Goal: Information Seeking & Learning: Learn about a topic

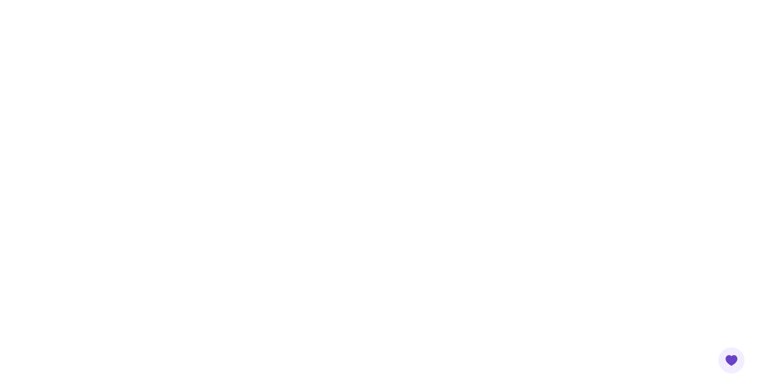
scroll to position [130, 0]
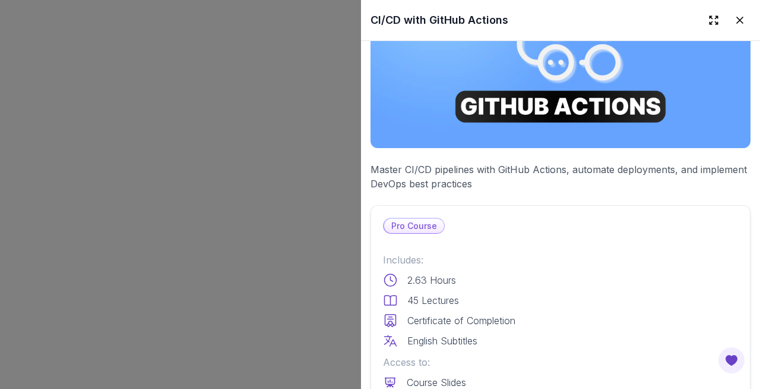
scroll to position [139, 0]
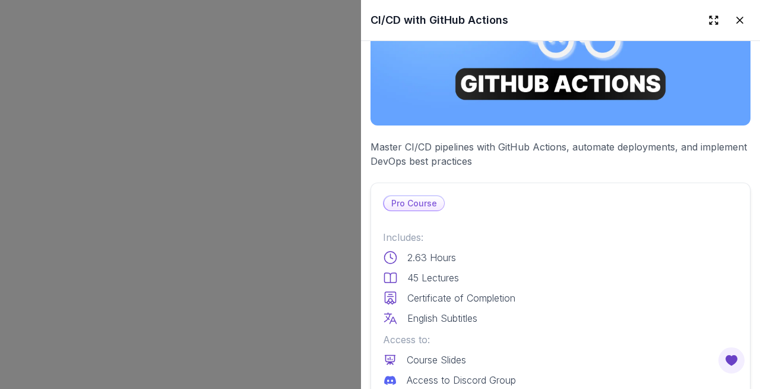
click at [417, 198] on p "Pro Course" at bounding box center [414, 203] width 60 height 14
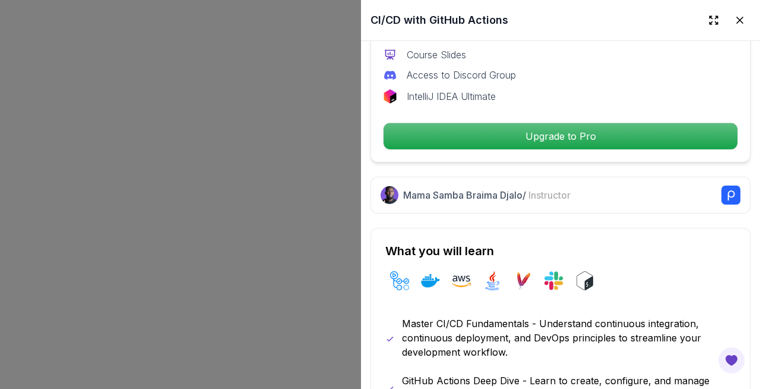
scroll to position [443, 0]
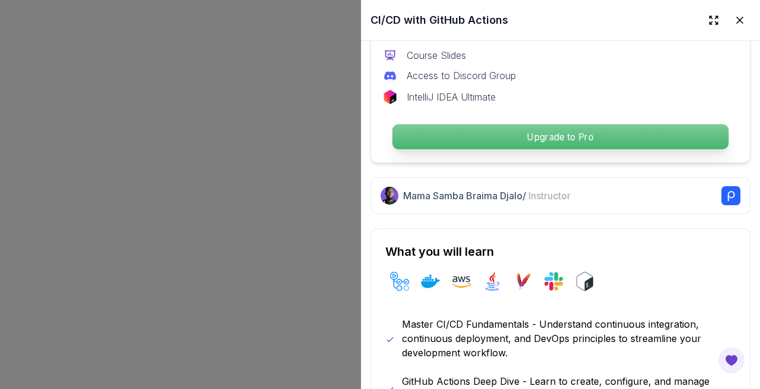
click at [431, 139] on p "Upgrade to Pro" at bounding box center [561, 136] width 336 height 25
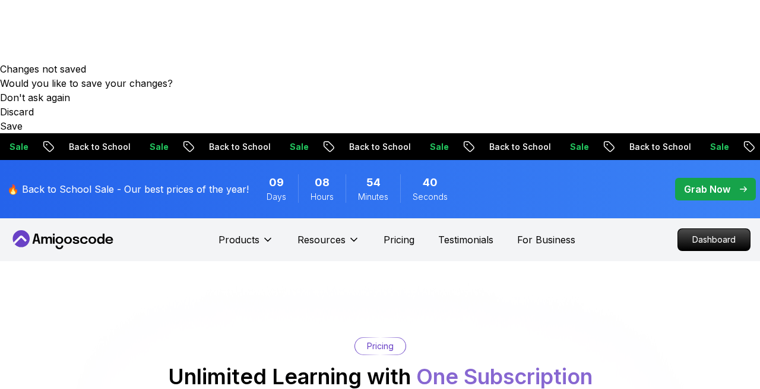
scroll to position [327, 0]
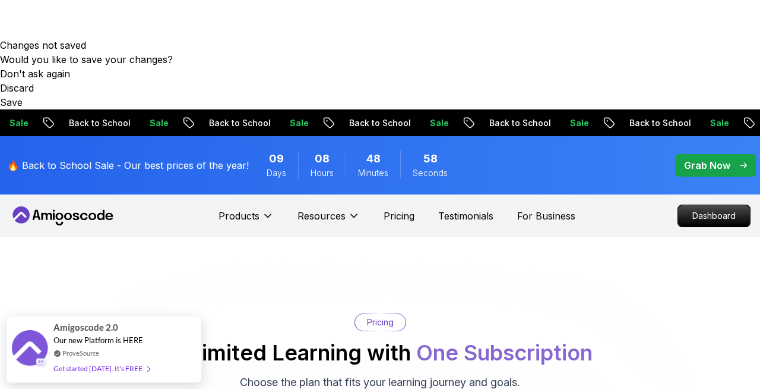
scroll to position [348, 0]
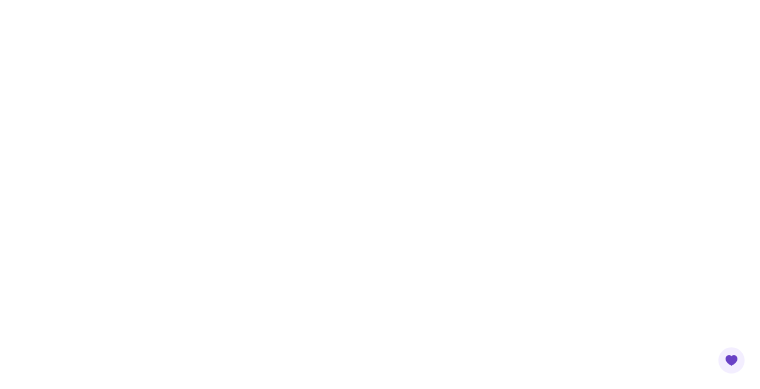
scroll to position [292, 0]
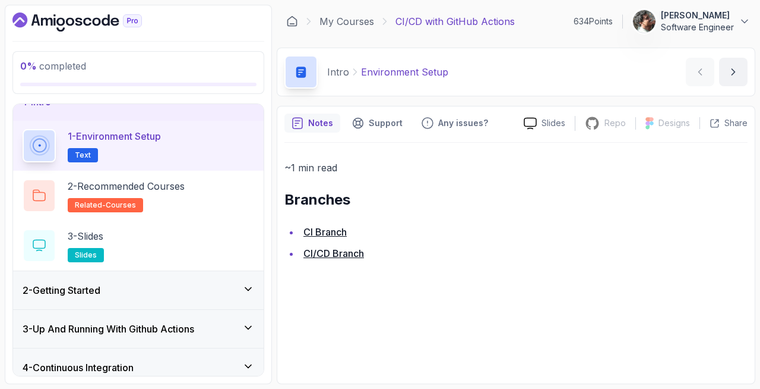
scroll to position [23, 0]
click at [150, 197] on h2 "2 - Recommended Courses related-courses" at bounding box center [126, 194] width 117 height 33
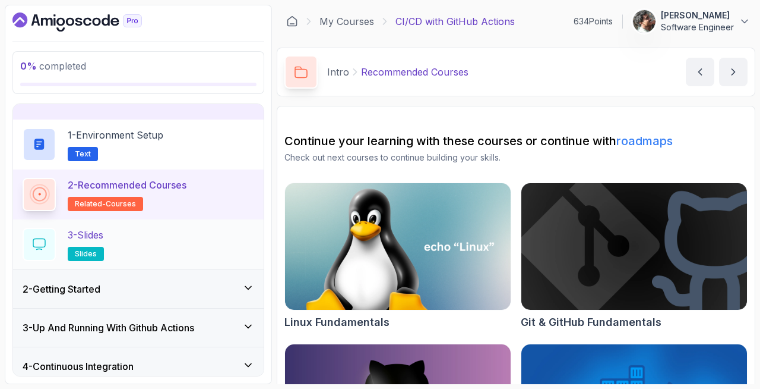
click at [144, 240] on div "3 - Slides slides" at bounding box center [139, 244] width 232 height 33
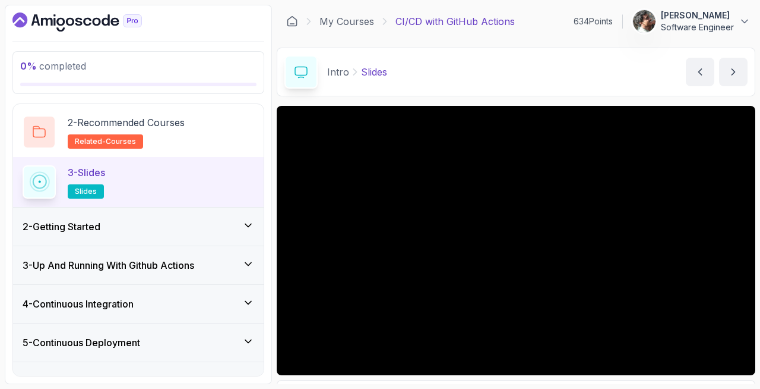
click at [152, 217] on div "2 - Getting Started" at bounding box center [138, 226] width 251 height 38
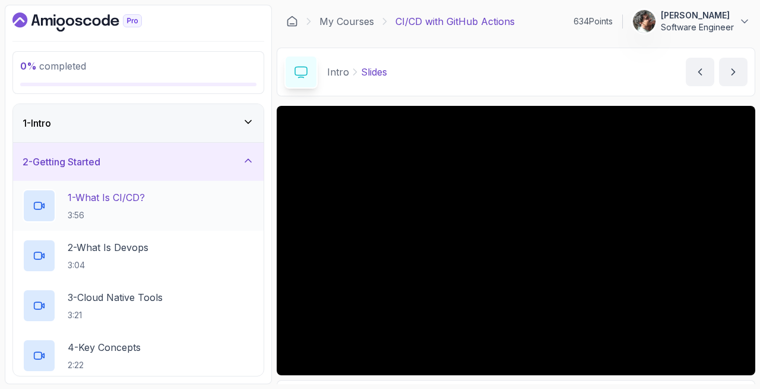
click at [152, 187] on div "1 - What Is CI/CD? 3:56" at bounding box center [138, 206] width 251 height 50
click at [145, 200] on p "1 - What Is CI/CD?" at bounding box center [106, 197] width 77 height 14
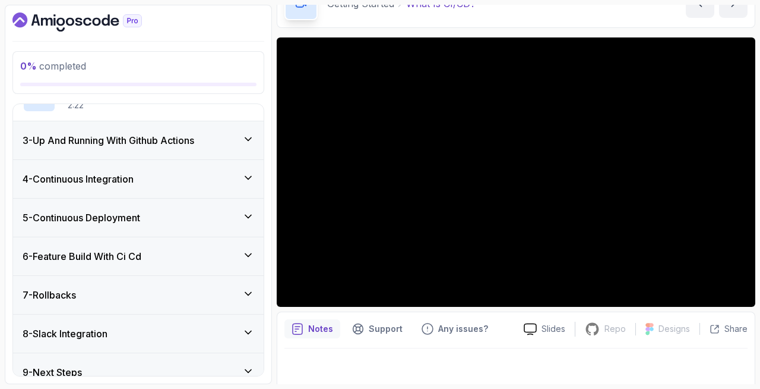
scroll to position [269, 0]
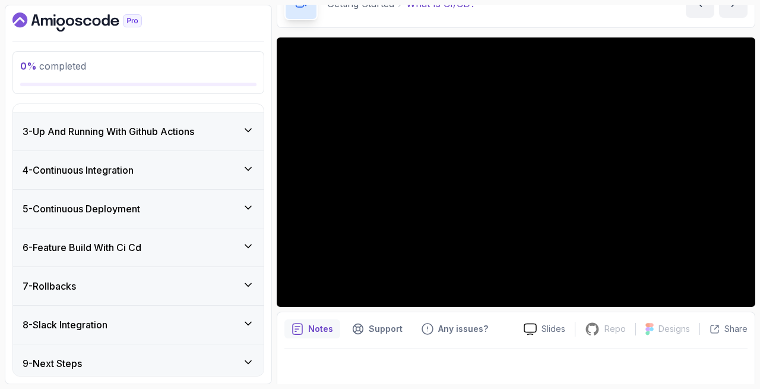
click at [181, 138] on div "3 - Up And Running With Github Actions" at bounding box center [138, 131] width 251 height 38
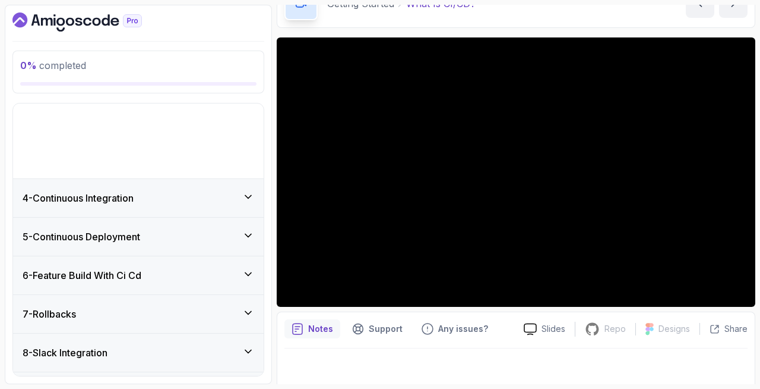
scroll to position [75, 0]
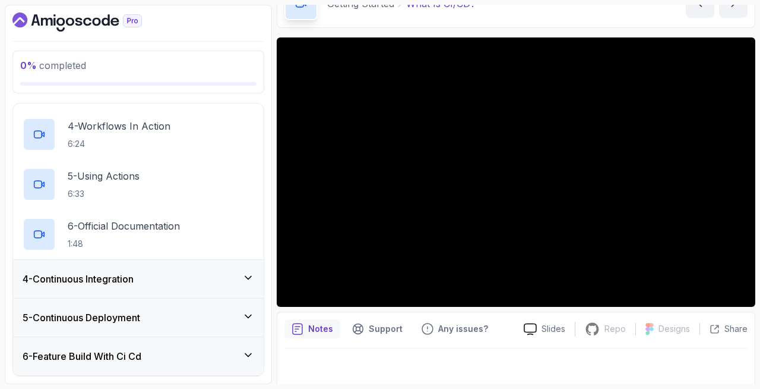
click at [141, 270] on div "4 - Continuous Integration" at bounding box center [138, 279] width 251 height 38
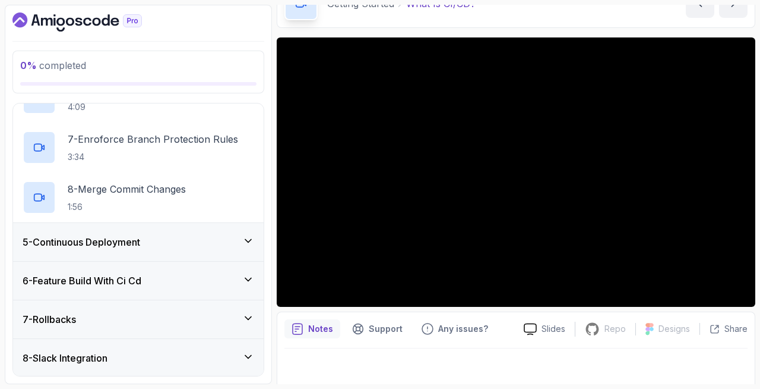
click at [140, 246] on h3 "5 - Continuous Deployment" at bounding box center [82, 242] width 118 height 14
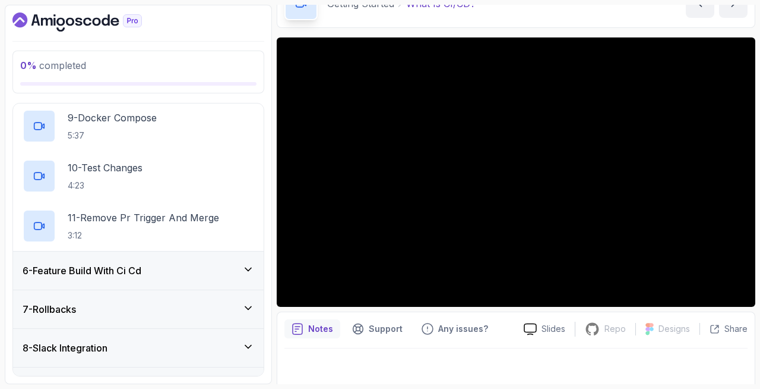
click at [141, 272] on h3 "6 - Feature Build With Ci Cd" at bounding box center [82, 270] width 119 height 14
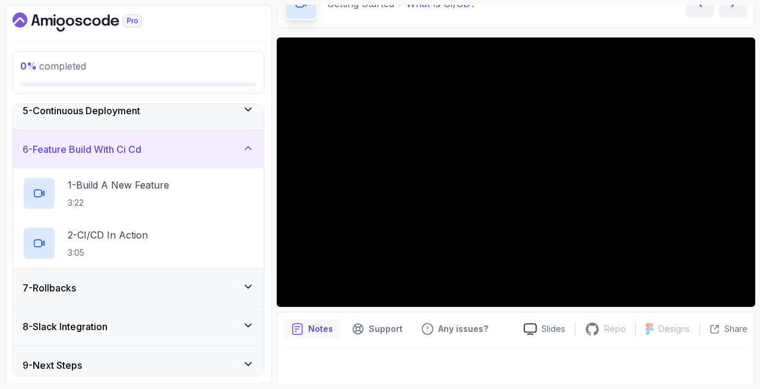
scroll to position [175, 0]
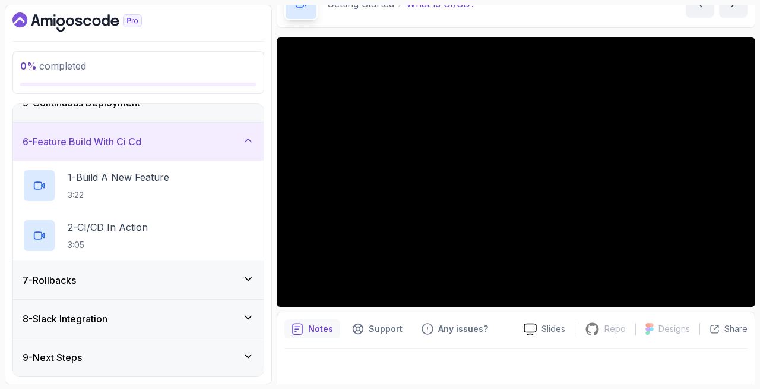
click at [137, 289] on div "7 - Rollbacks" at bounding box center [138, 280] width 251 height 38
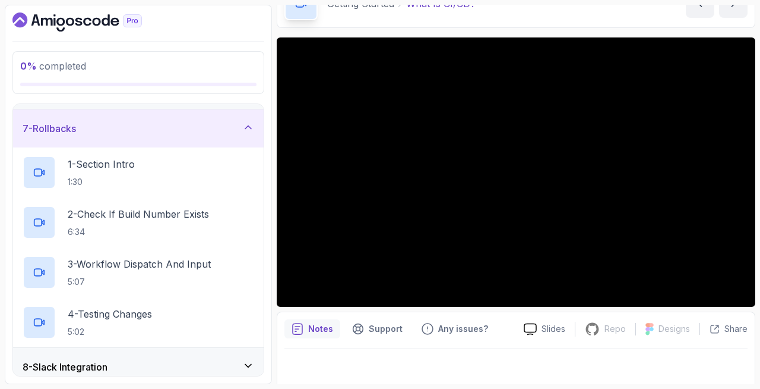
scroll to position [274, 0]
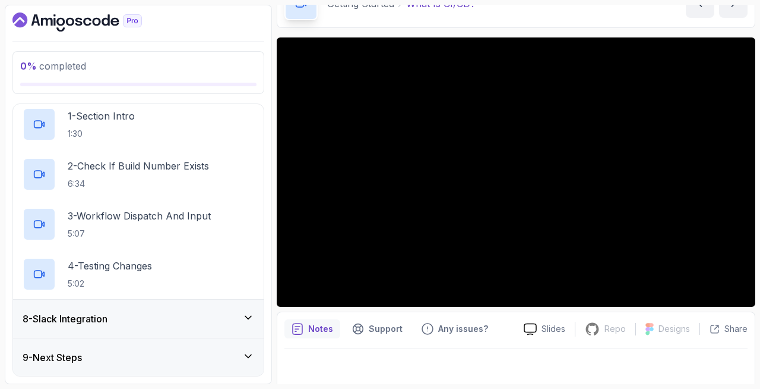
click at [138, 320] on div "8 - Slack Integration" at bounding box center [139, 318] width 232 height 14
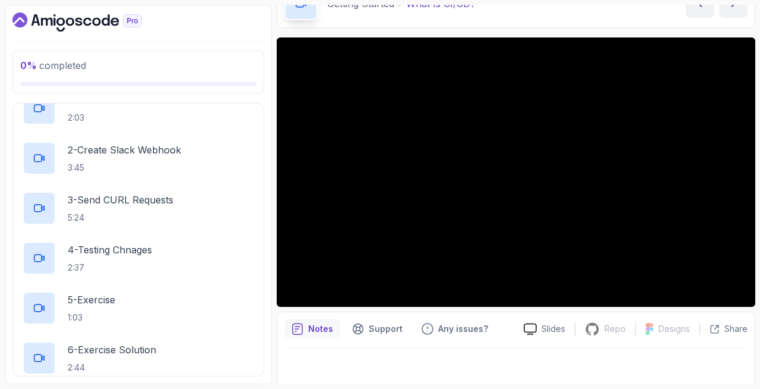
scroll to position [368, 0]
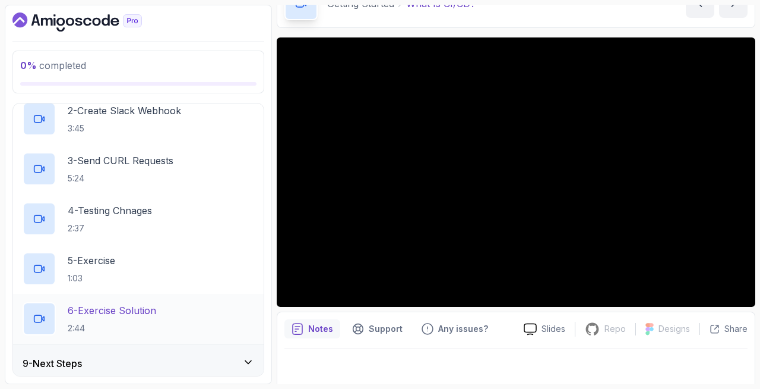
click at [136, 342] on div "6 - Exercise Solution 2:44" at bounding box center [138, 318] width 251 height 50
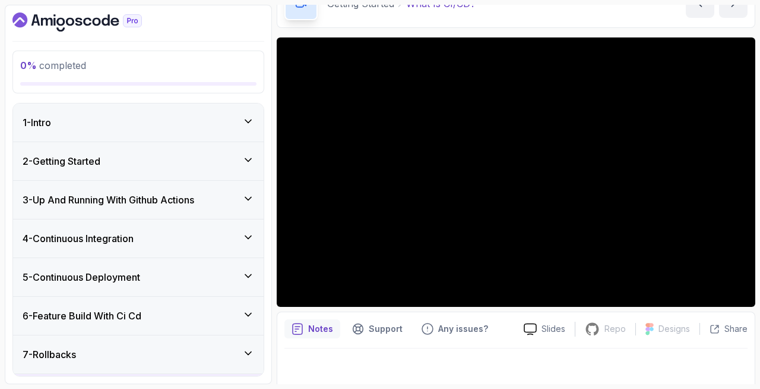
scroll to position [0, 0]
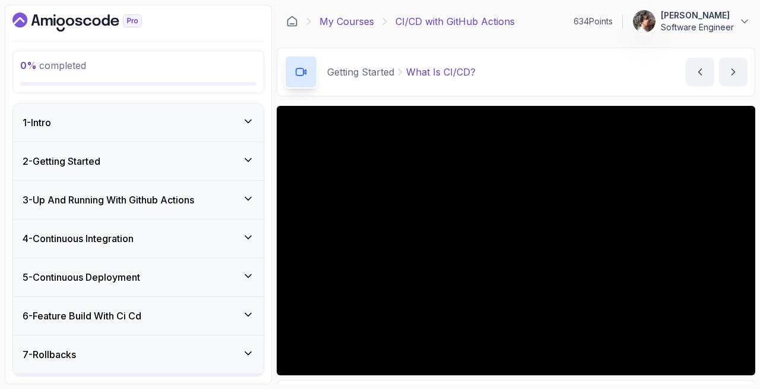
click at [339, 23] on link "My Courses" at bounding box center [347, 21] width 55 height 14
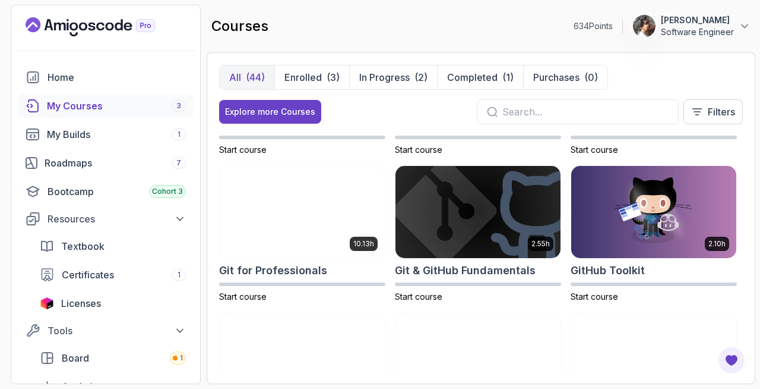
scroll to position [414, 0]
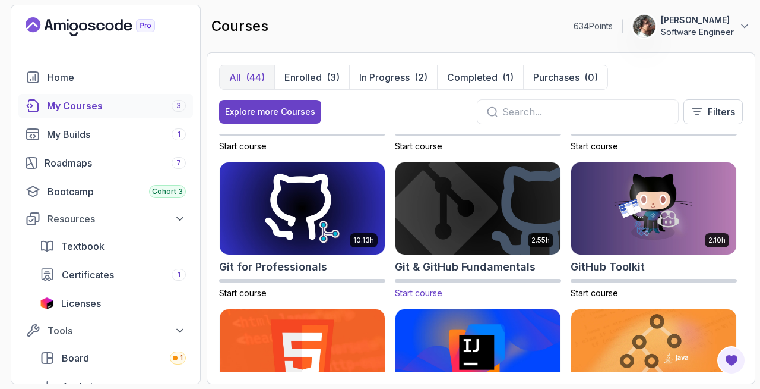
click at [444, 199] on img at bounding box center [478, 208] width 173 height 97
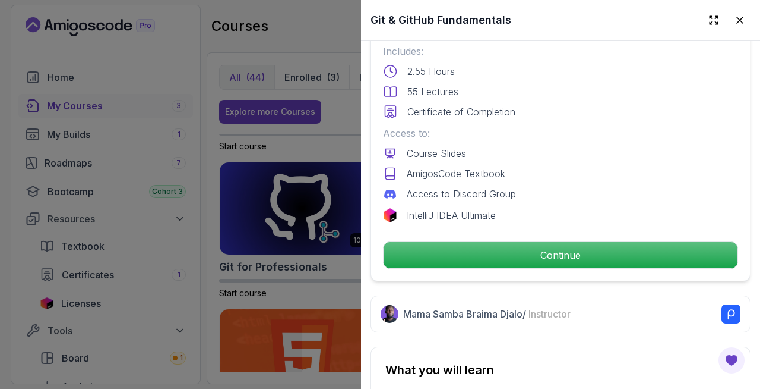
scroll to position [299, 0]
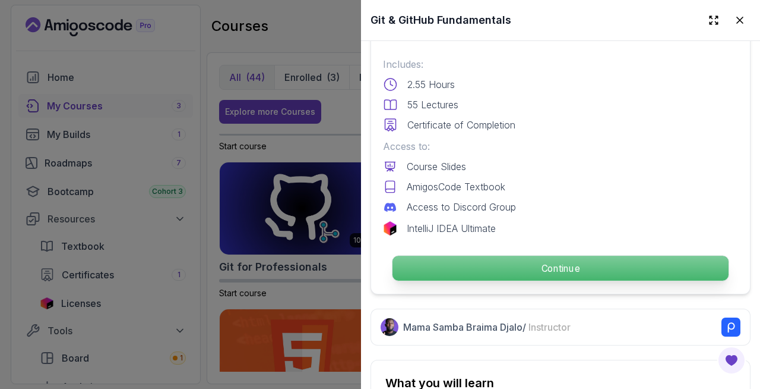
click at [462, 266] on p "Continue" at bounding box center [561, 267] width 336 height 25
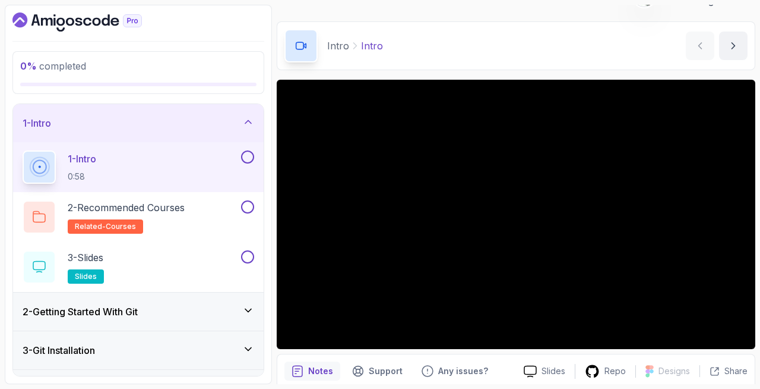
scroll to position [36, 0]
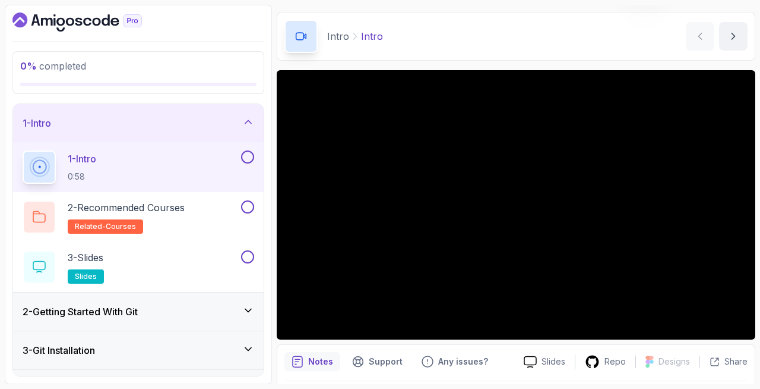
click at [154, 311] on div "2 - Getting Started With Git" at bounding box center [139, 311] width 232 height 14
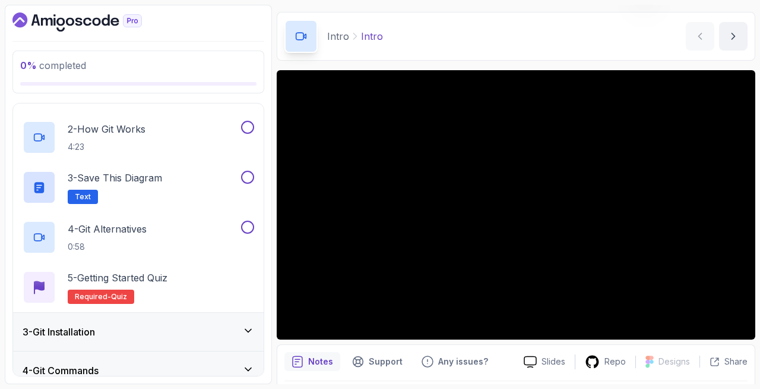
scroll to position [134, 0]
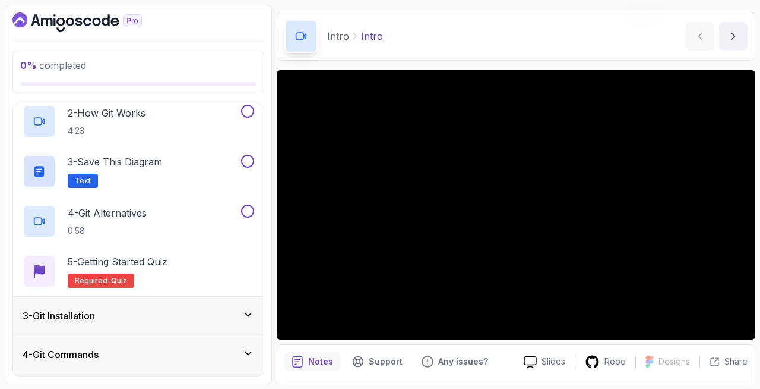
click at [154, 311] on div "3 - Git Installation" at bounding box center [139, 315] width 232 height 14
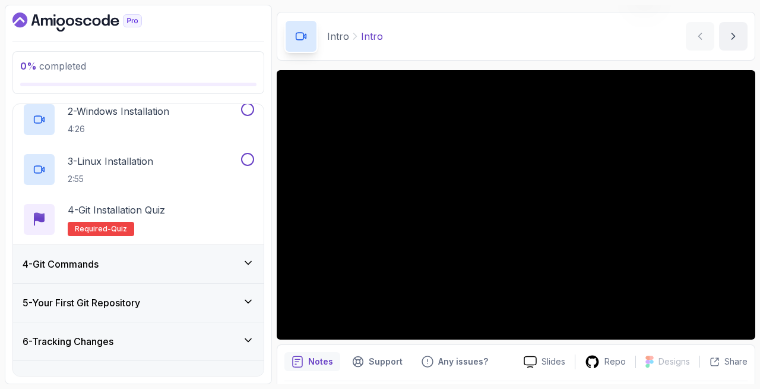
scroll to position [187, 0]
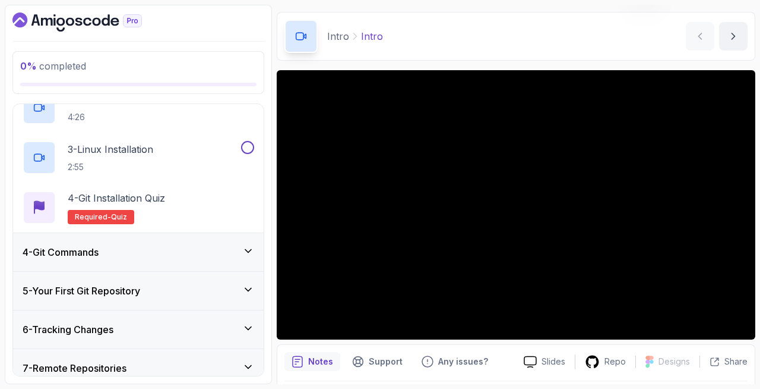
click at [154, 245] on div "4 - Git Commands" at bounding box center [139, 252] width 232 height 14
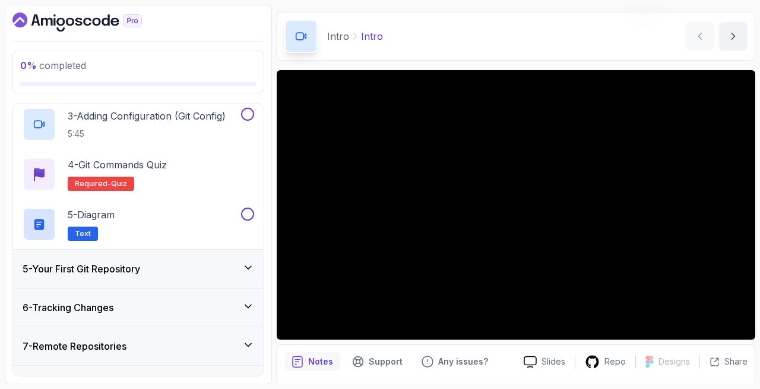
click at [153, 269] on div "5 - Your First Git Repository" at bounding box center [139, 268] width 232 height 14
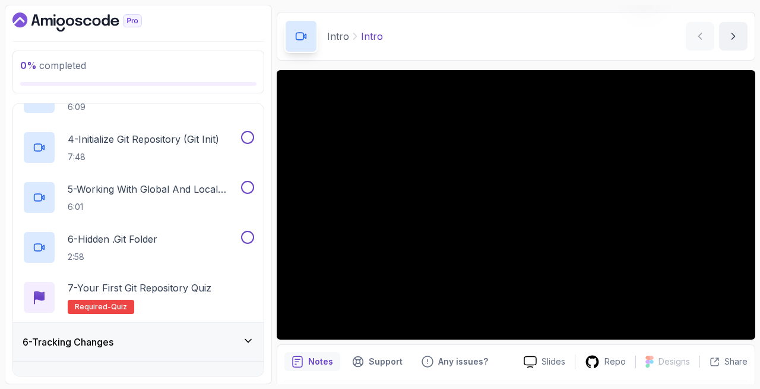
scroll to position [345, 0]
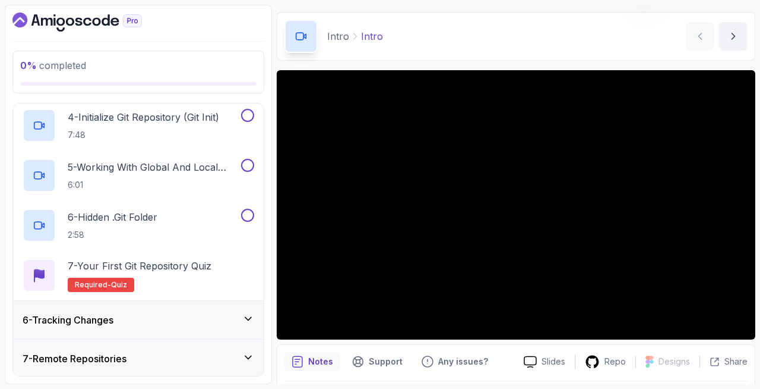
click at [154, 314] on div "6 - Tracking Changes" at bounding box center [139, 320] width 232 height 14
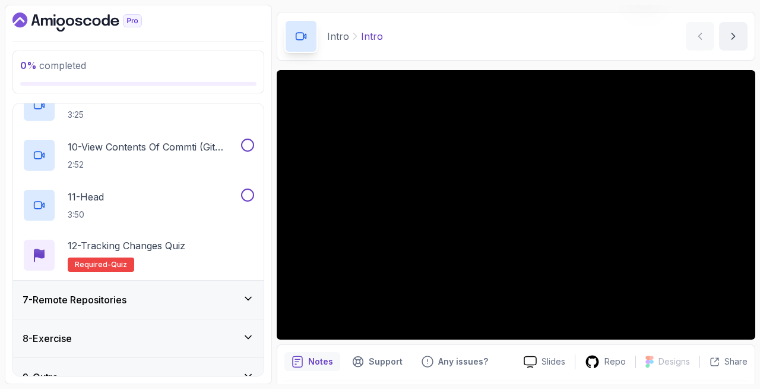
scroll to position [668, 0]
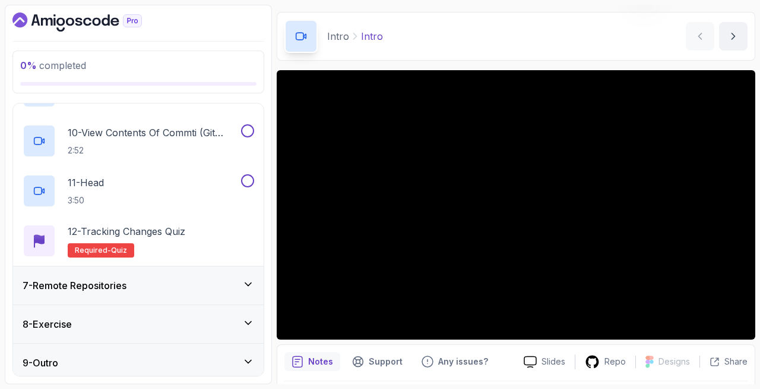
click at [150, 289] on div "7 - Remote Repositories" at bounding box center [139, 285] width 232 height 14
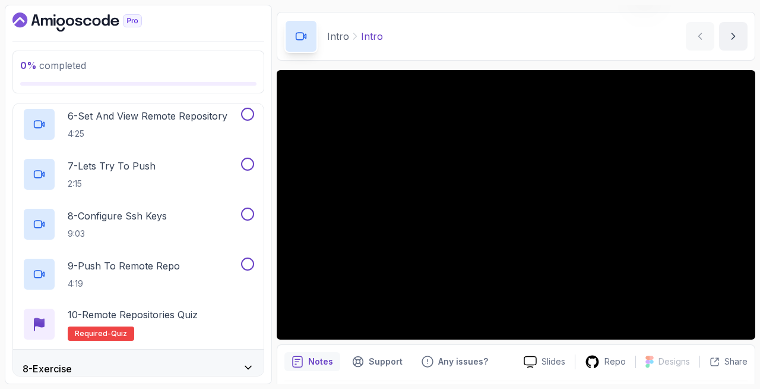
scroll to position [574, 0]
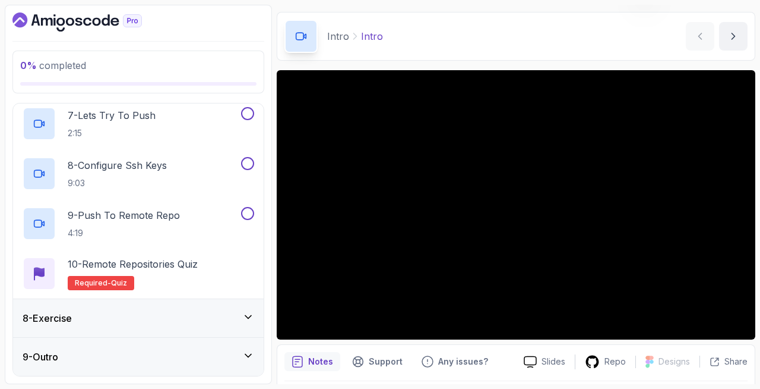
click at [150, 324] on div "8 - Exercise" at bounding box center [139, 318] width 232 height 14
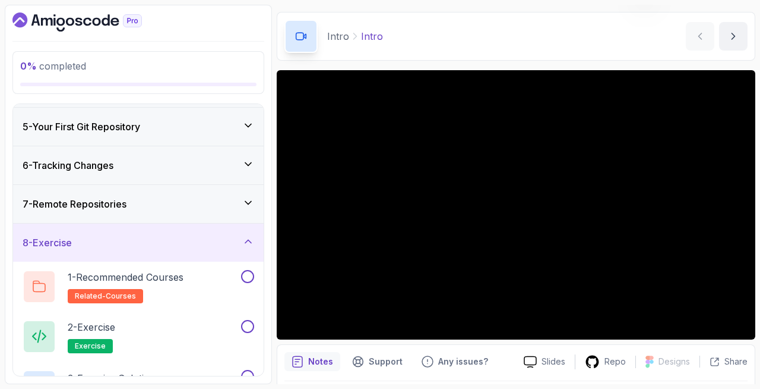
scroll to position [225, 0]
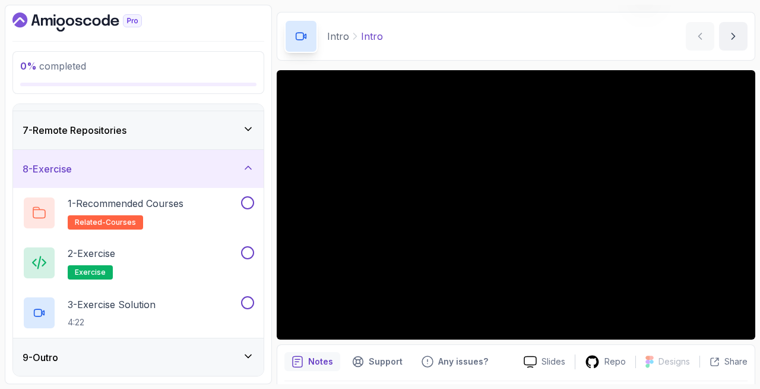
click at [146, 368] on div "9 - Outro" at bounding box center [138, 357] width 251 height 38
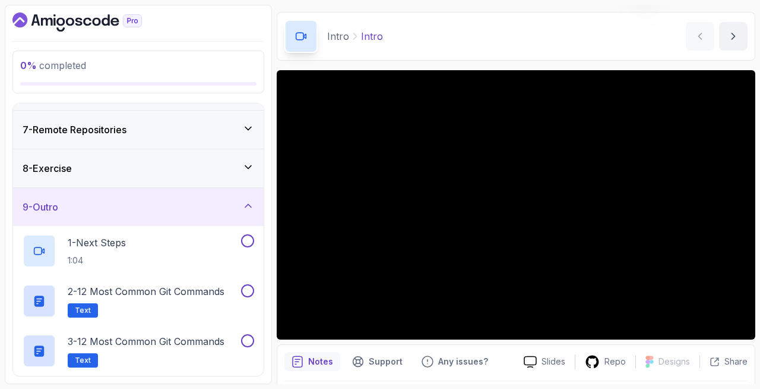
scroll to position [0, 0]
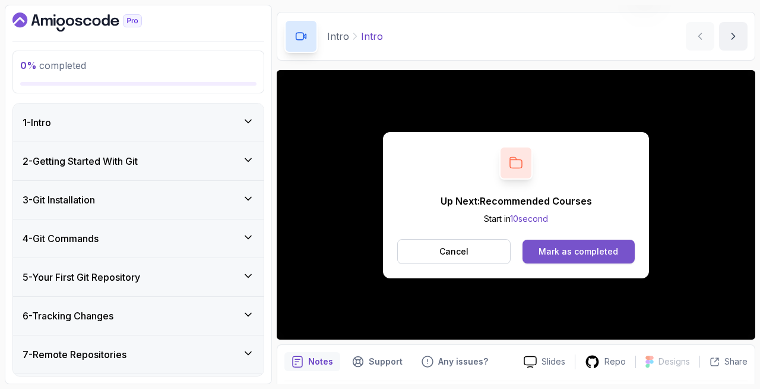
click at [567, 246] on div "Mark as completed" at bounding box center [579, 251] width 80 height 12
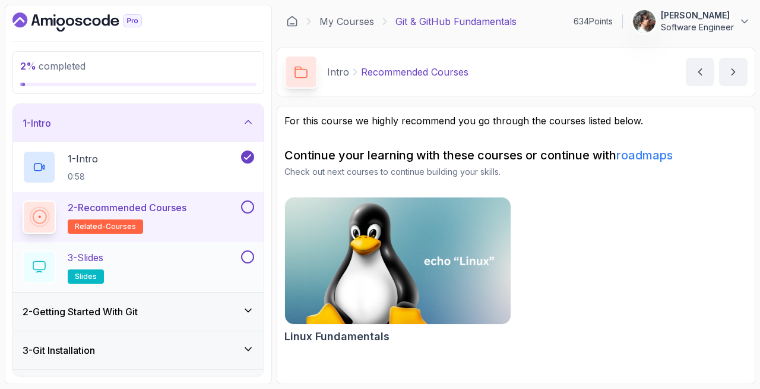
click at [191, 246] on div "3 - Slides slides" at bounding box center [138, 267] width 251 height 50
click at [191, 256] on div "3 - Slides slides" at bounding box center [131, 266] width 216 height 33
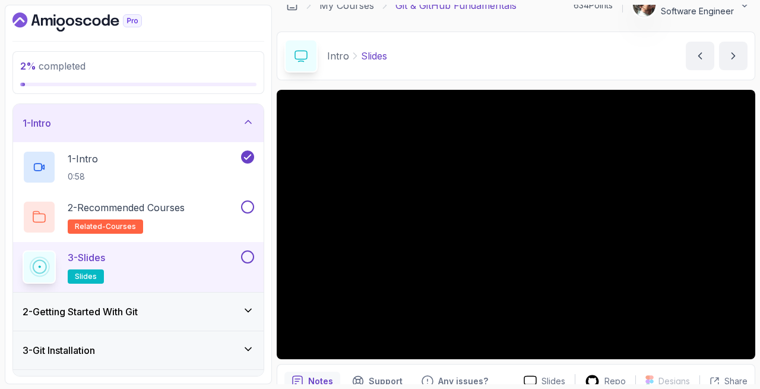
scroll to position [17, 0]
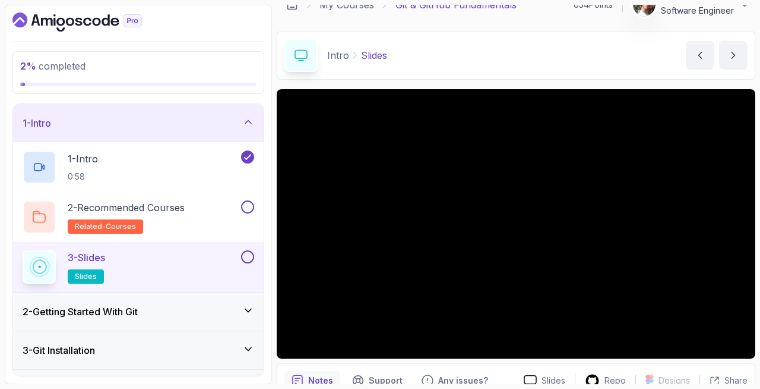
click at [163, 308] on div "2 - Getting Started With Git" at bounding box center [139, 311] width 232 height 14
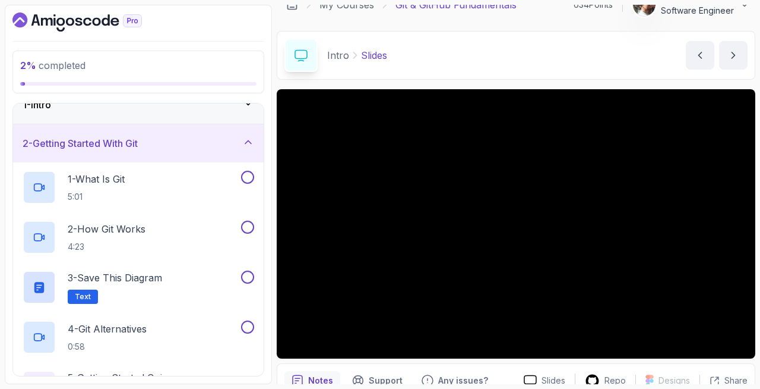
scroll to position [20, 0]
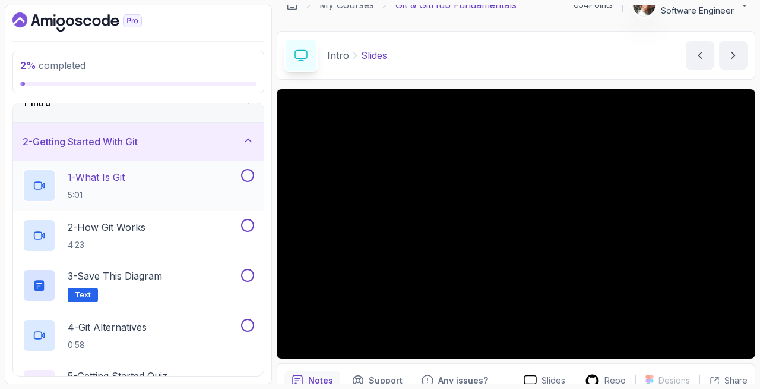
click at [165, 202] on div "1 - What Is Git 5:01" at bounding box center [138, 185] width 251 height 50
click at [169, 188] on div "1 - What Is Git 5:01" at bounding box center [131, 185] width 216 height 33
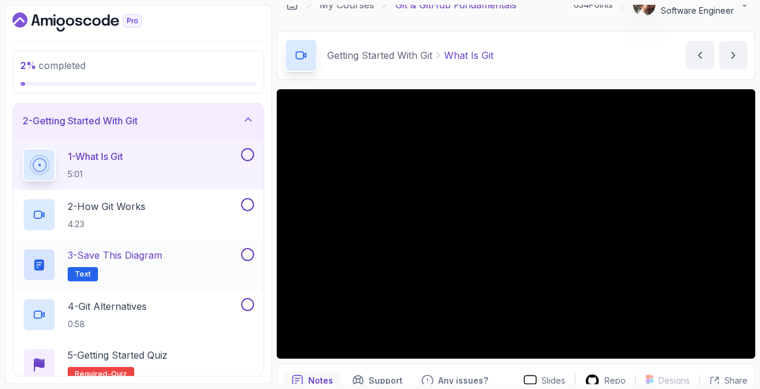
scroll to position [54, 0]
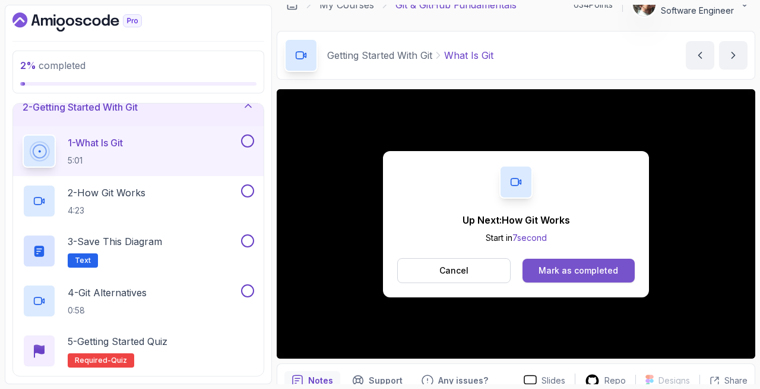
click at [561, 263] on button "Mark as completed" at bounding box center [579, 270] width 112 height 24
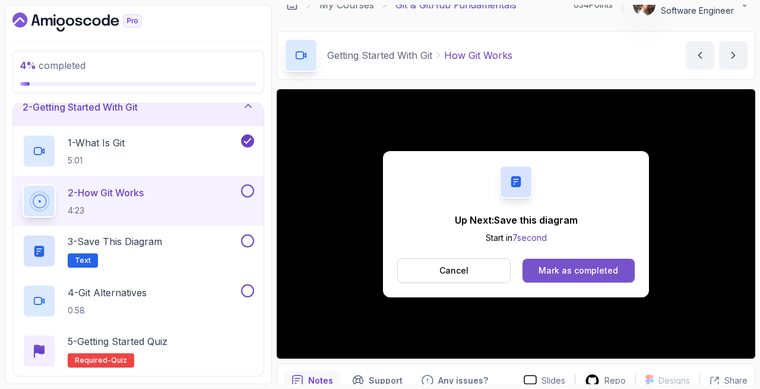
click at [541, 263] on button "Mark as completed" at bounding box center [579, 270] width 112 height 24
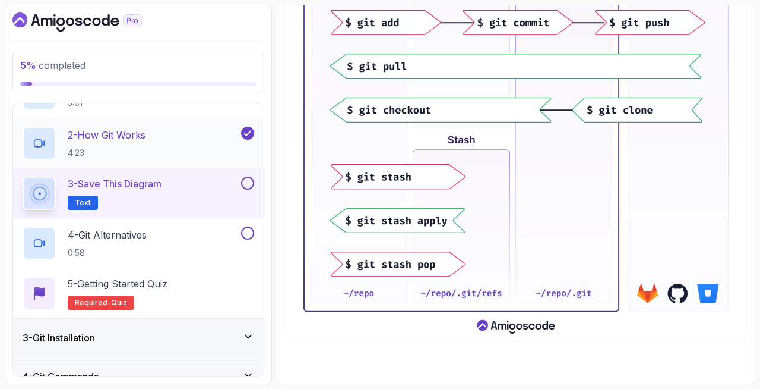
scroll to position [146, 0]
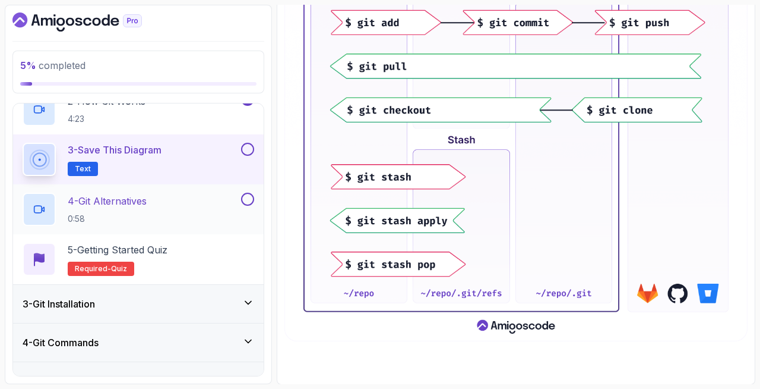
click at [153, 204] on div "4 - Git Alternatives 0:58" at bounding box center [131, 208] width 216 height 33
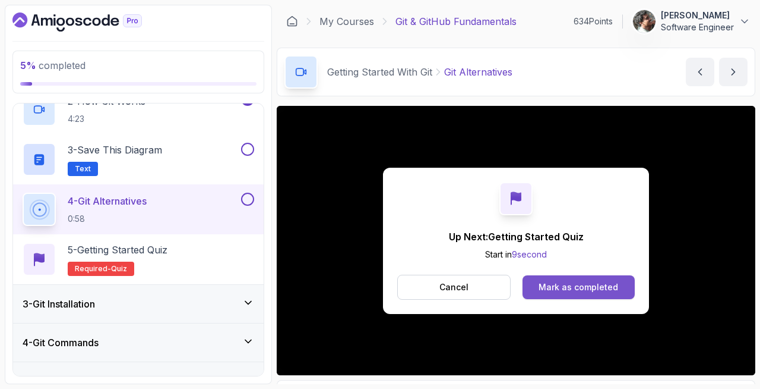
click at [560, 285] on div "Mark as completed" at bounding box center [579, 287] width 80 height 12
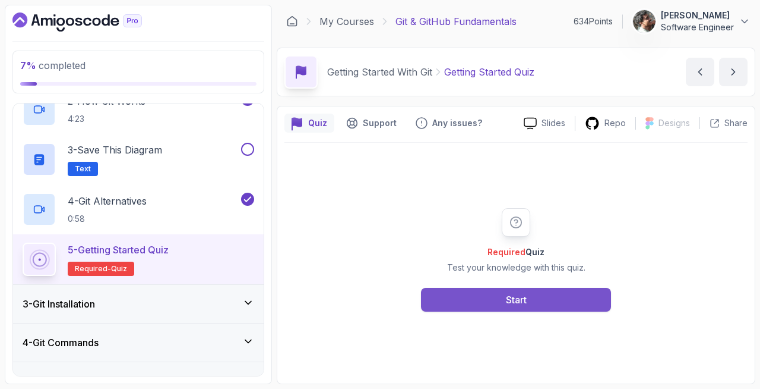
click at [488, 296] on button "Start" at bounding box center [516, 300] width 190 height 24
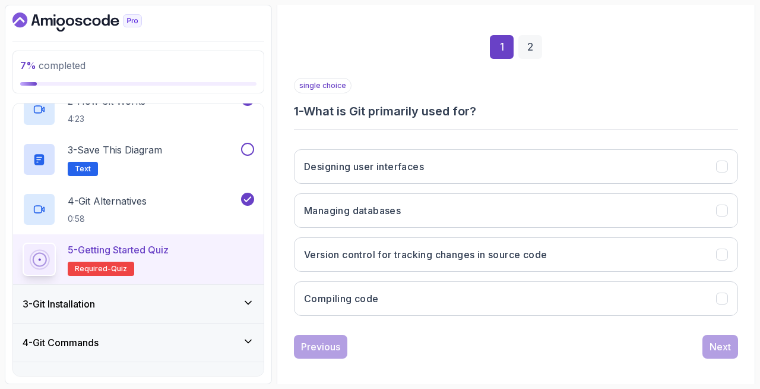
scroll to position [161, 0]
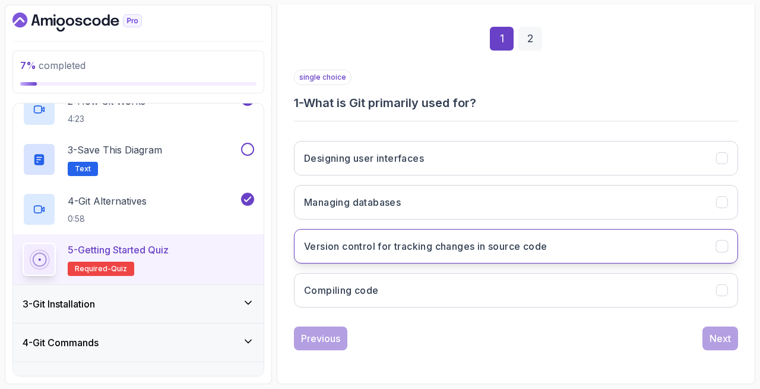
click at [481, 253] on button "Version control for tracking changes in source code" at bounding box center [516, 246] width 444 height 34
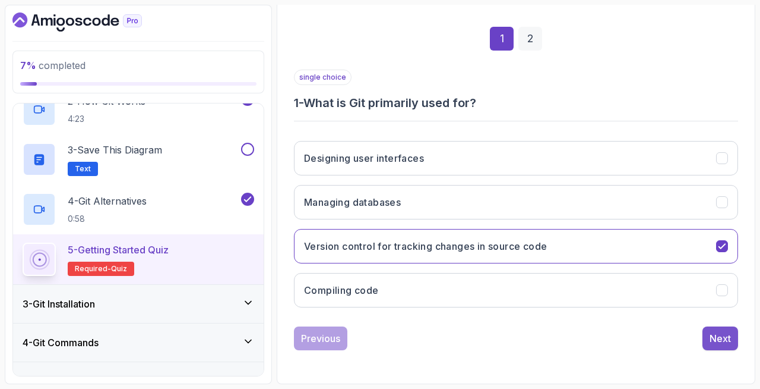
click at [712, 336] on div "Next" at bounding box center [720, 338] width 21 height 14
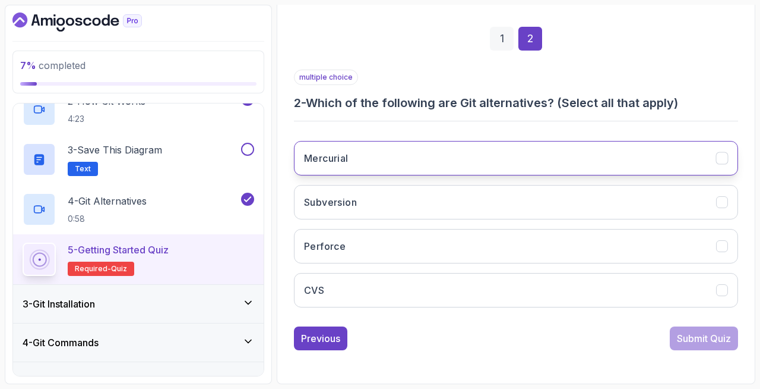
click at [504, 165] on button "Mercurial" at bounding box center [516, 158] width 444 height 34
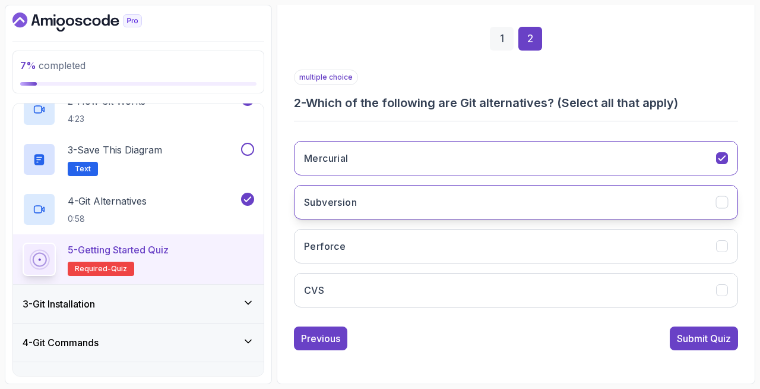
click at [504, 205] on button "Subversion" at bounding box center [516, 202] width 444 height 34
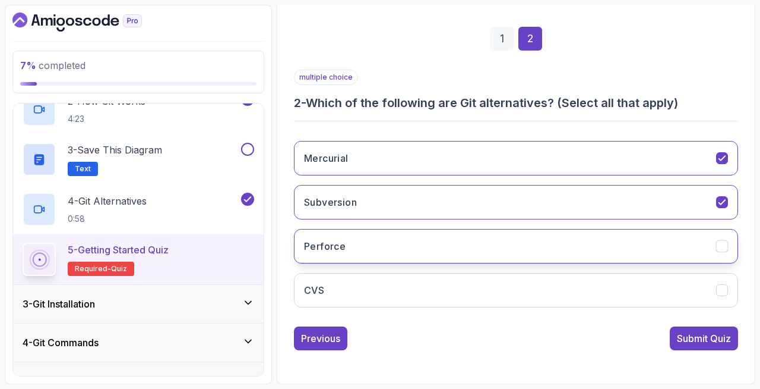
click at [506, 252] on button "Perforce" at bounding box center [516, 246] width 444 height 34
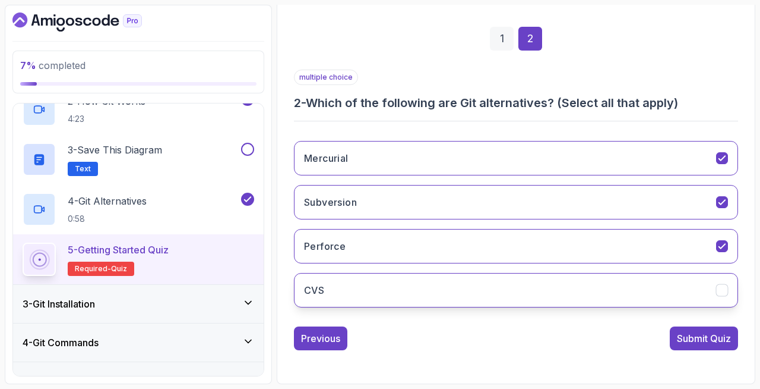
click at [506, 295] on button "CVS" at bounding box center [516, 290] width 444 height 34
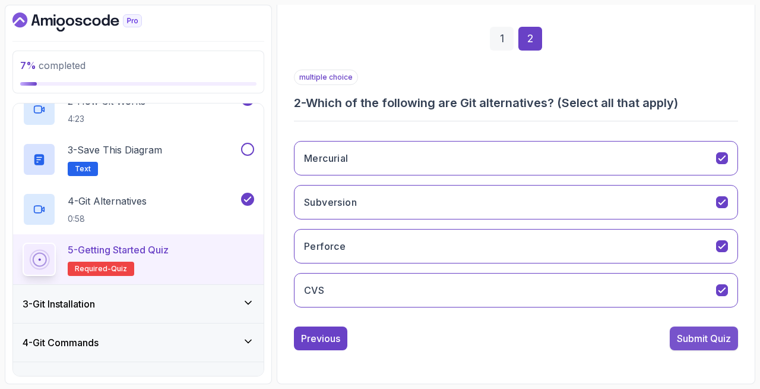
click at [692, 349] on button "Submit Quiz" at bounding box center [704, 338] width 68 height 24
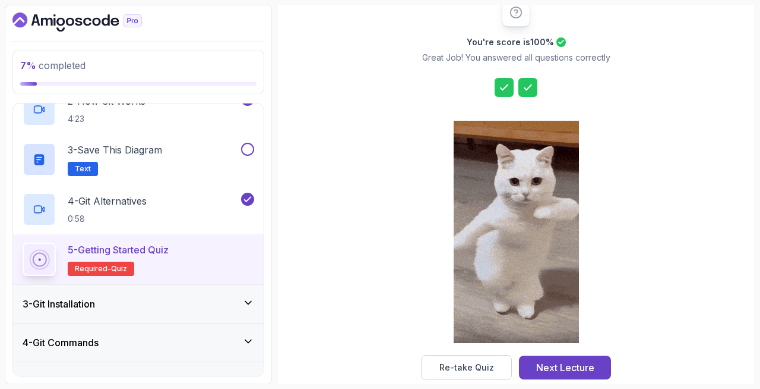
scroll to position [181, 0]
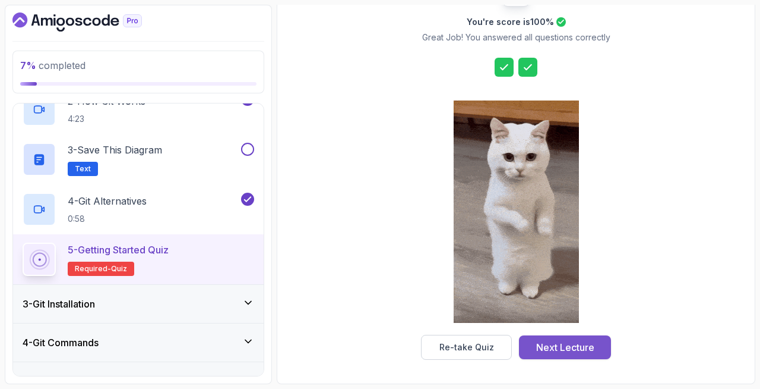
click at [553, 339] on button "Next Lecture" at bounding box center [565, 347] width 92 height 24
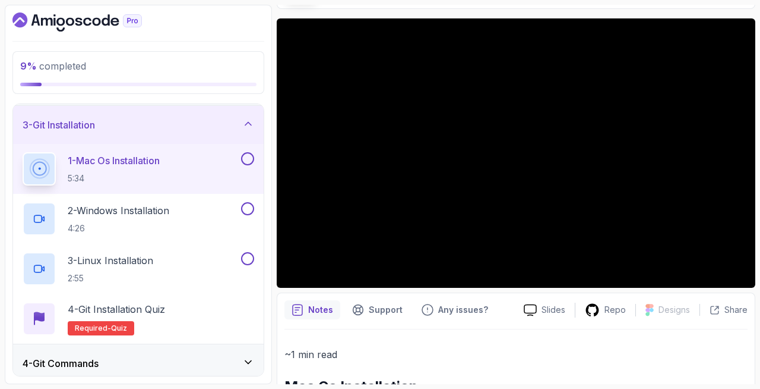
scroll to position [97, 0]
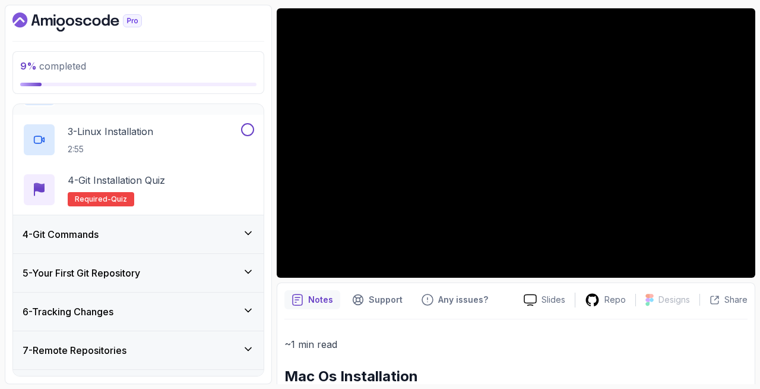
click at [183, 232] on div "4 - Git Commands" at bounding box center [139, 234] width 232 height 14
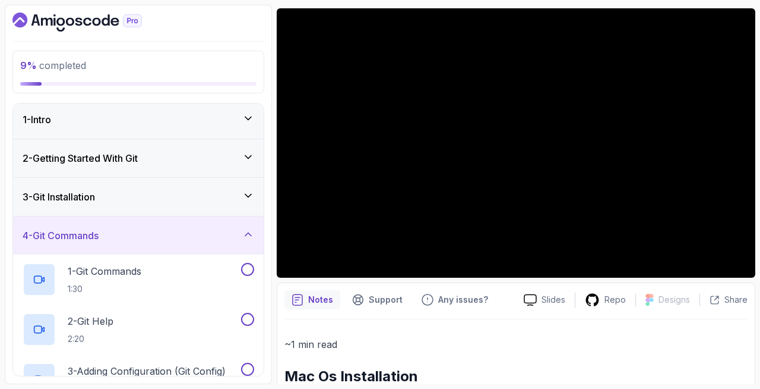
scroll to position [0, 0]
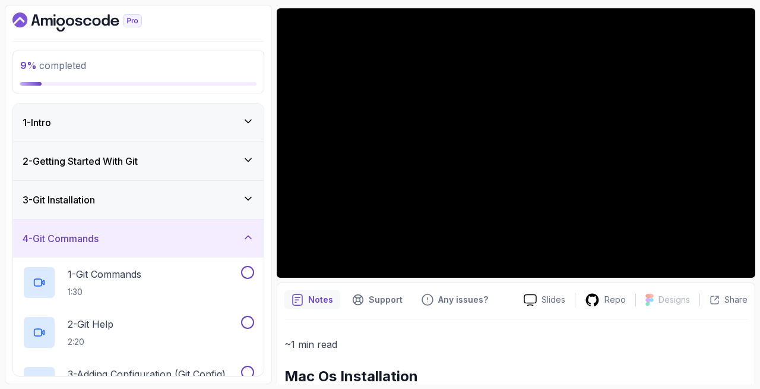
click at [176, 203] on div "3 - Git Installation" at bounding box center [139, 199] width 232 height 14
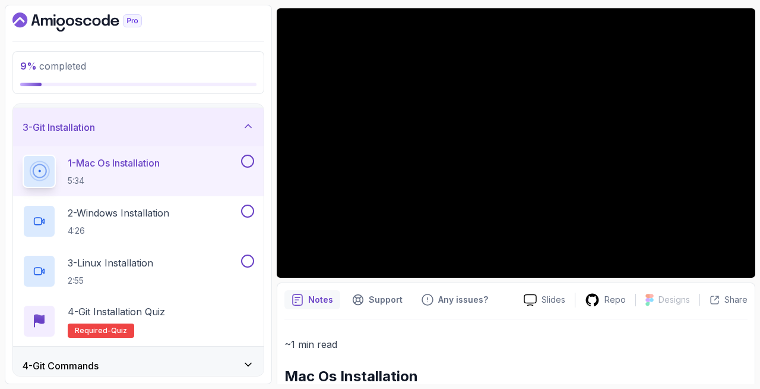
scroll to position [93, 0]
